Goal: Find contact information: Find contact information

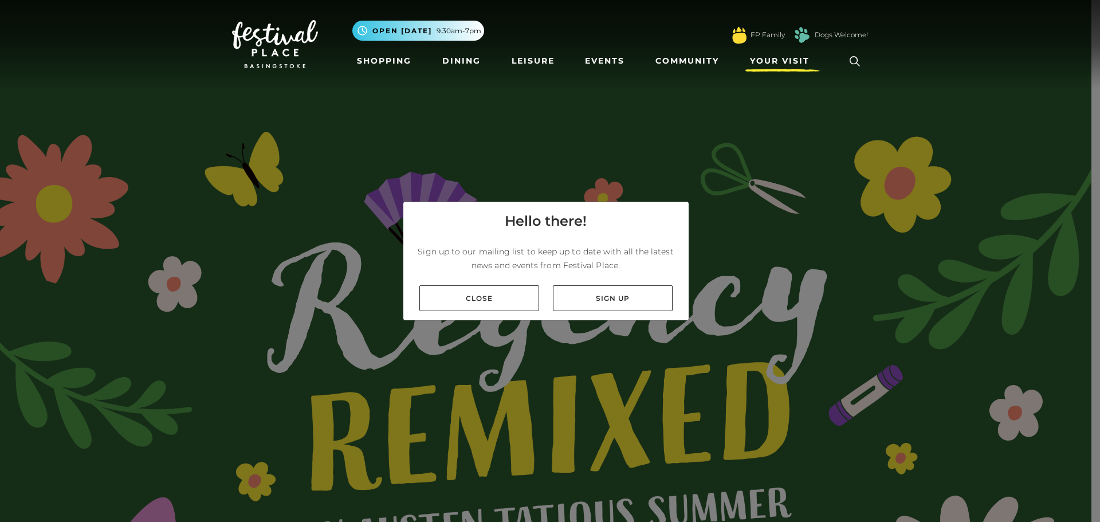
click at [772, 61] on span "Your Visit" at bounding box center [780, 61] width 60 height 12
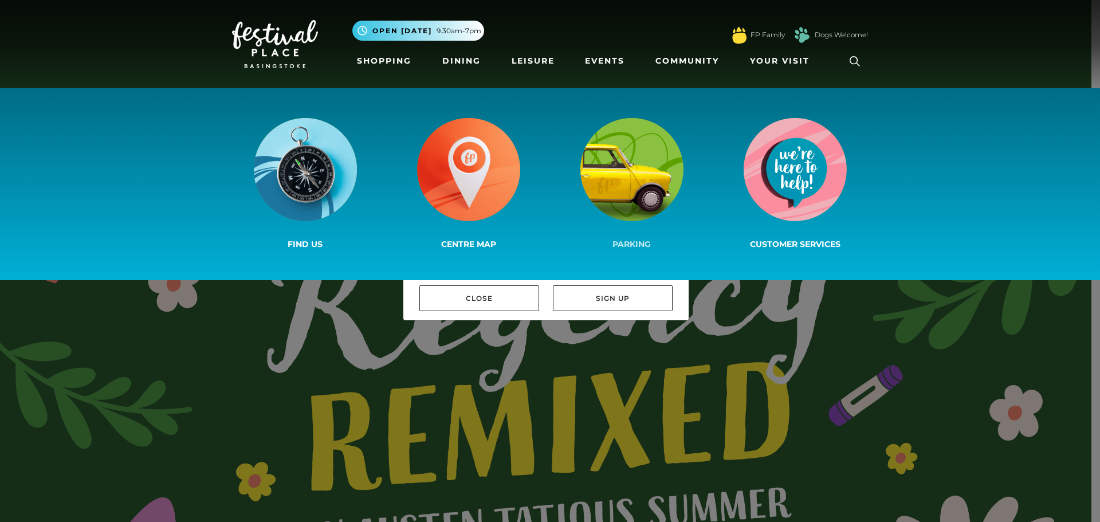
click at [629, 166] on img at bounding box center [631, 169] width 103 height 103
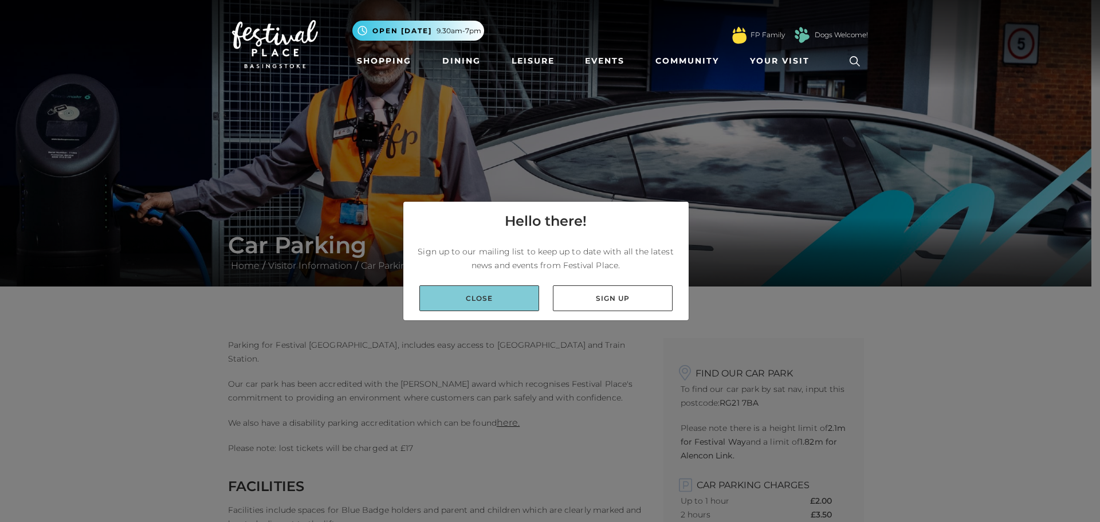
click at [489, 301] on link "Close" at bounding box center [479, 298] width 120 height 26
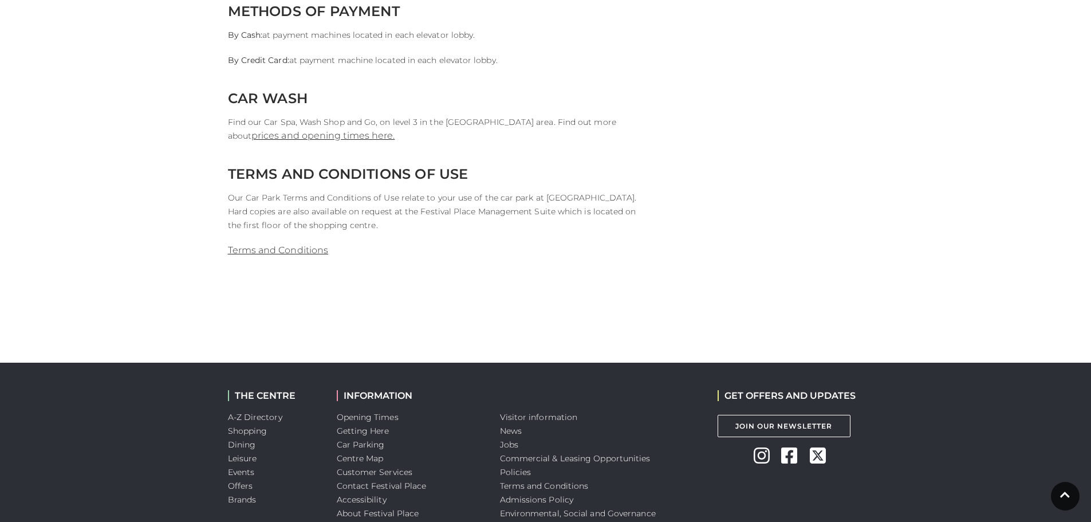
scroll to position [1290, 0]
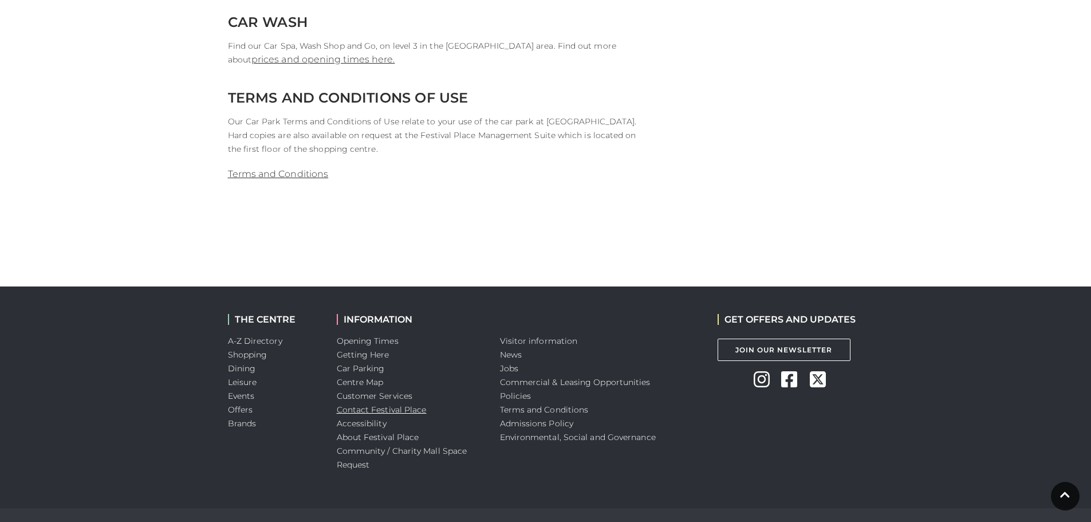
click at [379, 409] on link "Contact Festival Place" at bounding box center [382, 409] width 90 height 10
